Goal: Information Seeking & Learning: Learn about a topic

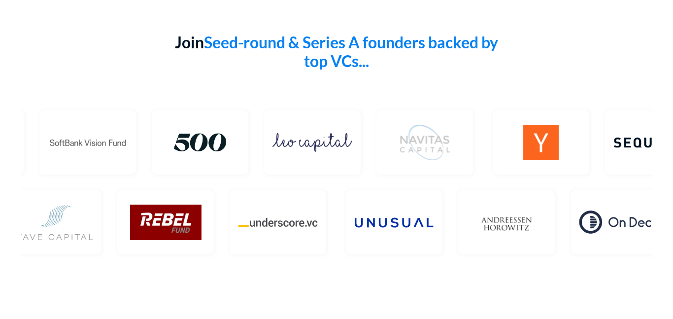
scroll to position [1669, 0]
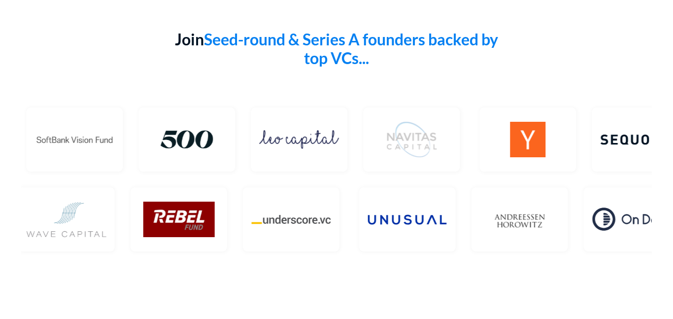
click at [206, 147] on div at bounding box center [187, 139] width 80 height 35
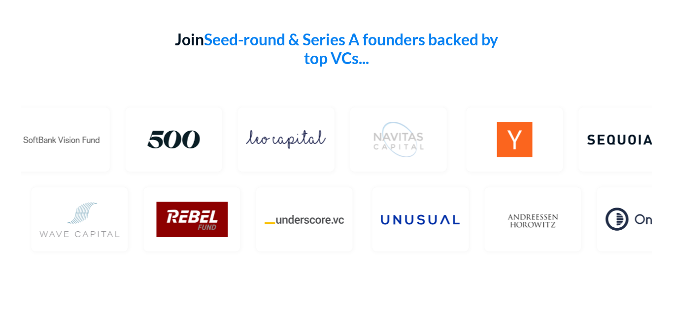
drag, startPoint x: 194, startPoint y: 145, endPoint x: 265, endPoint y: 96, distance: 86.0
click at [265, 96] on div "Join Seed-round & Series A founders backed by top VCs..." at bounding box center [336, 142] width 673 height 225
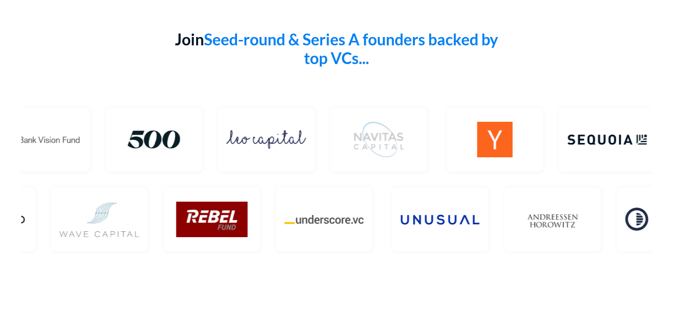
drag, startPoint x: 388, startPoint y: 218, endPoint x: 326, endPoint y: 215, distance: 62.2
click at [326, 215] on div at bounding box center [382, 219] width 1569 height 72
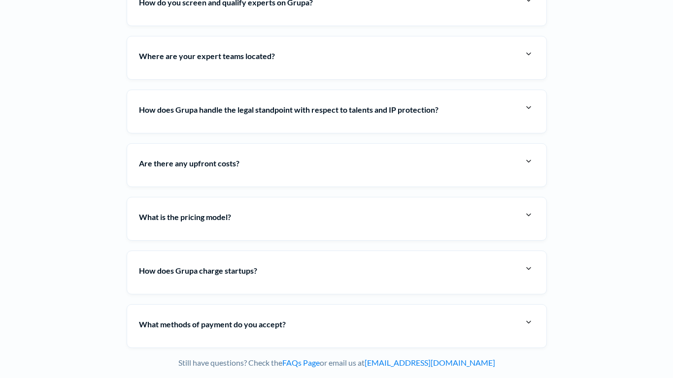
scroll to position [3681, 0]
click at [184, 210] on h4 "What is the pricing model?" at bounding box center [331, 216] width 384 height 15
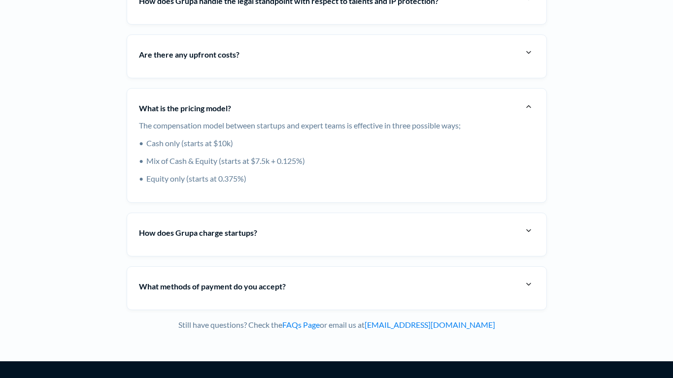
scroll to position [3791, 0]
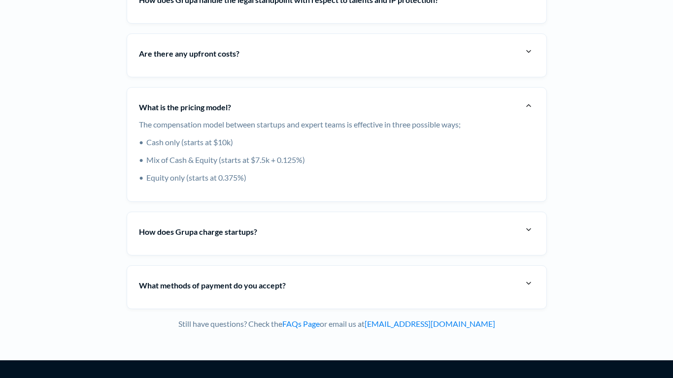
click at [164, 106] on strong "What is the pricing model?" at bounding box center [185, 107] width 92 height 9
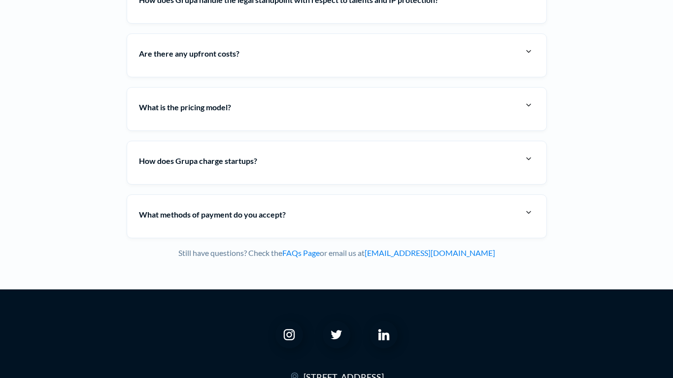
click at [164, 106] on strong "What is the pricing model?" at bounding box center [185, 107] width 92 height 9
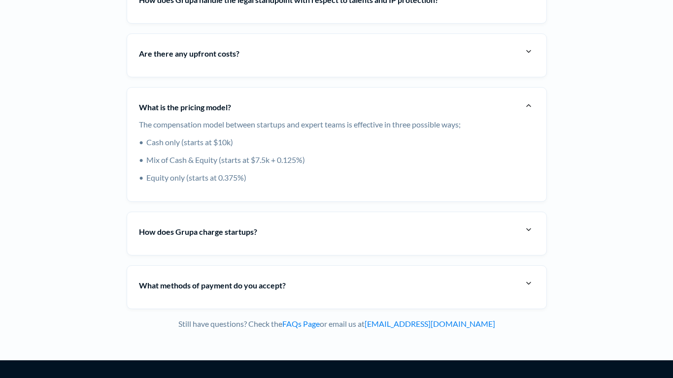
click at [149, 107] on strong "What is the pricing model?" at bounding box center [185, 107] width 92 height 9
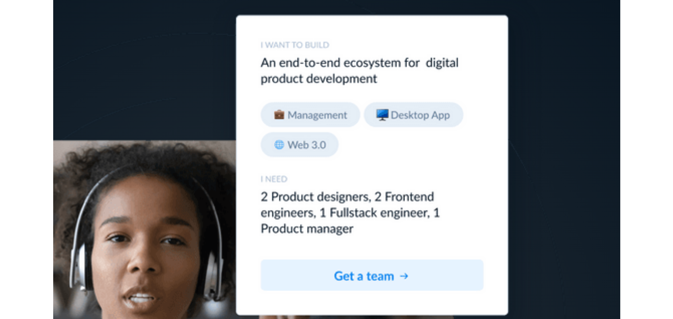
scroll to position [0, 0]
